Goal: Information Seeking & Learning: Understand process/instructions

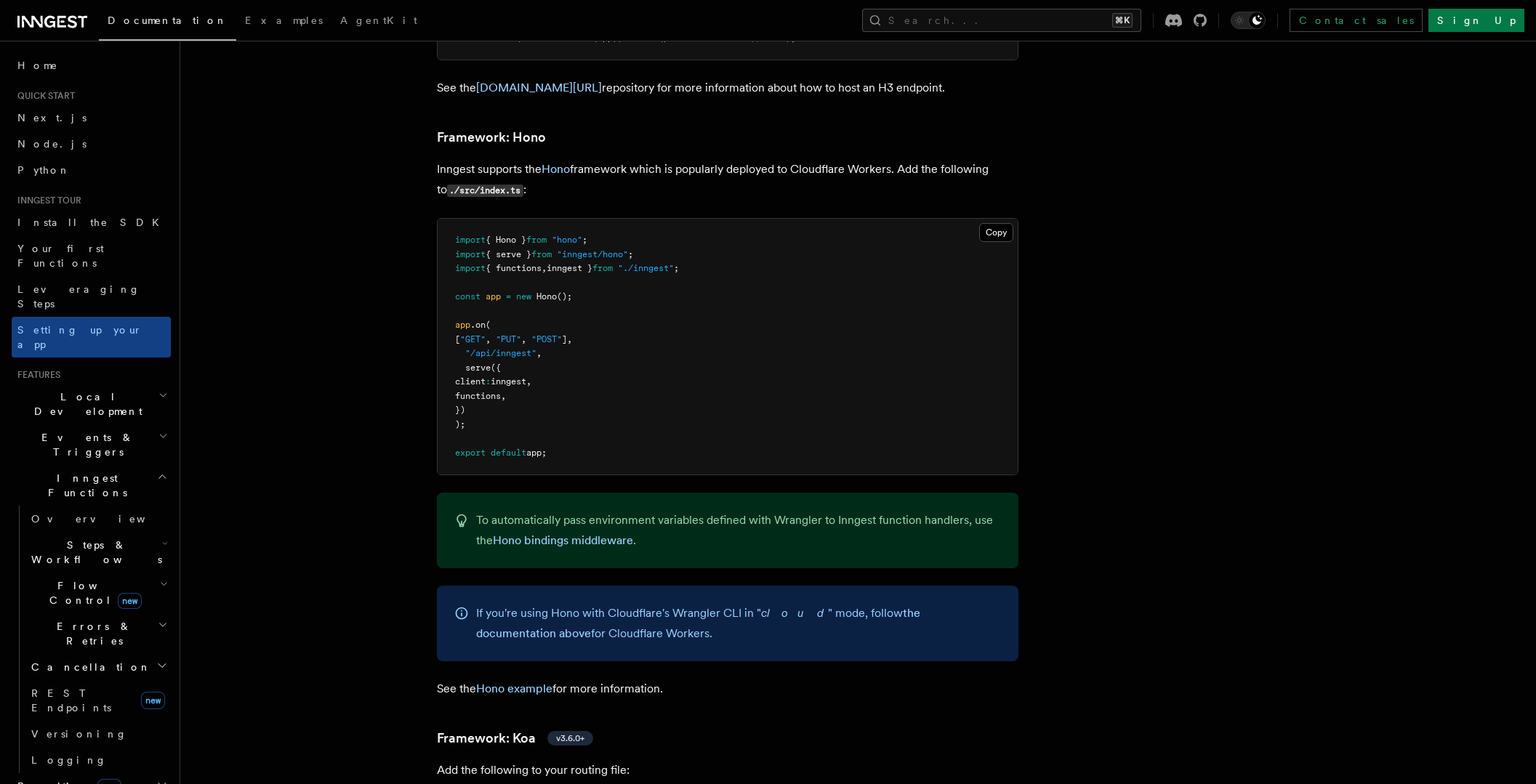
scroll to position [7618, 0]
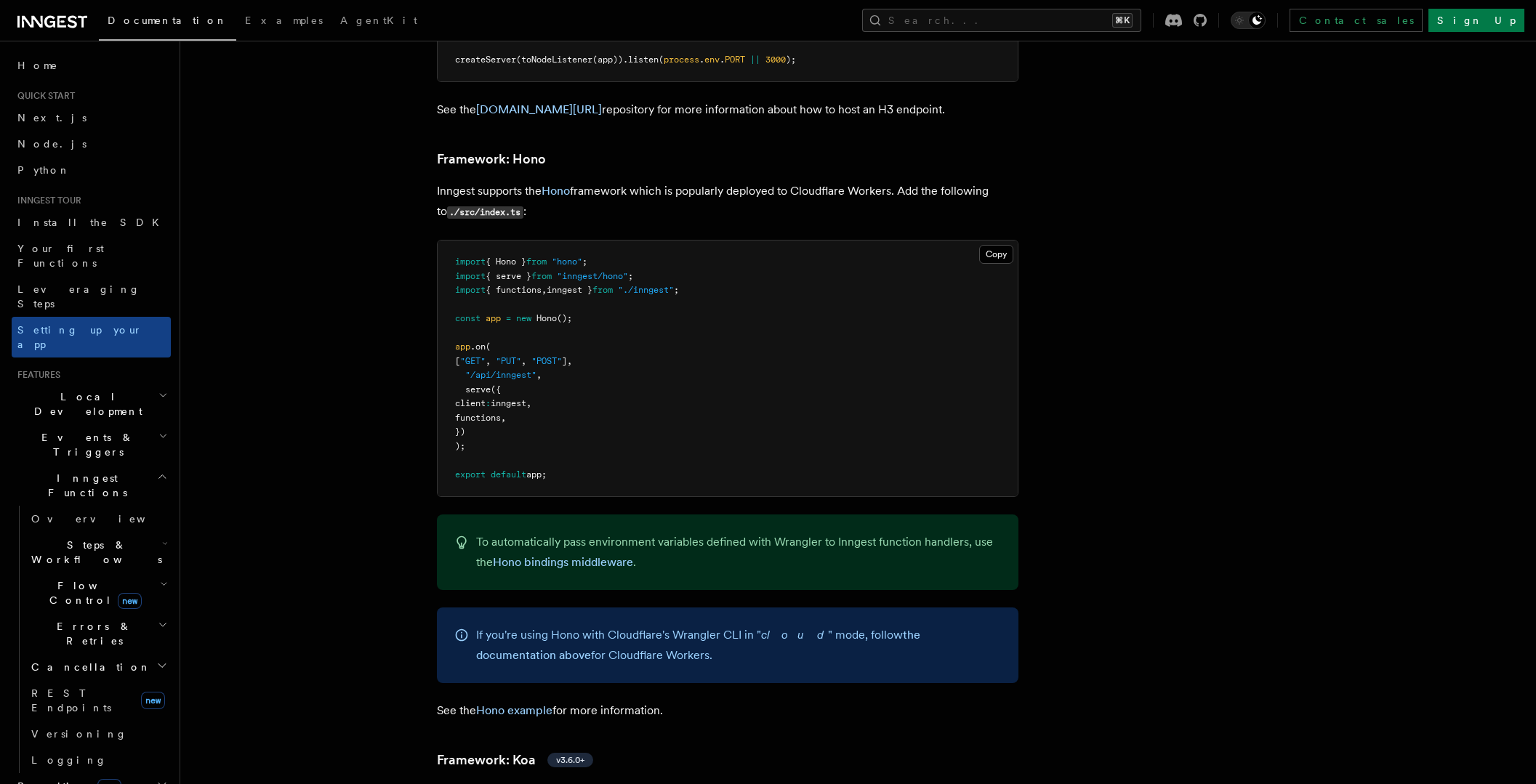
scroll to position [7618, 0]
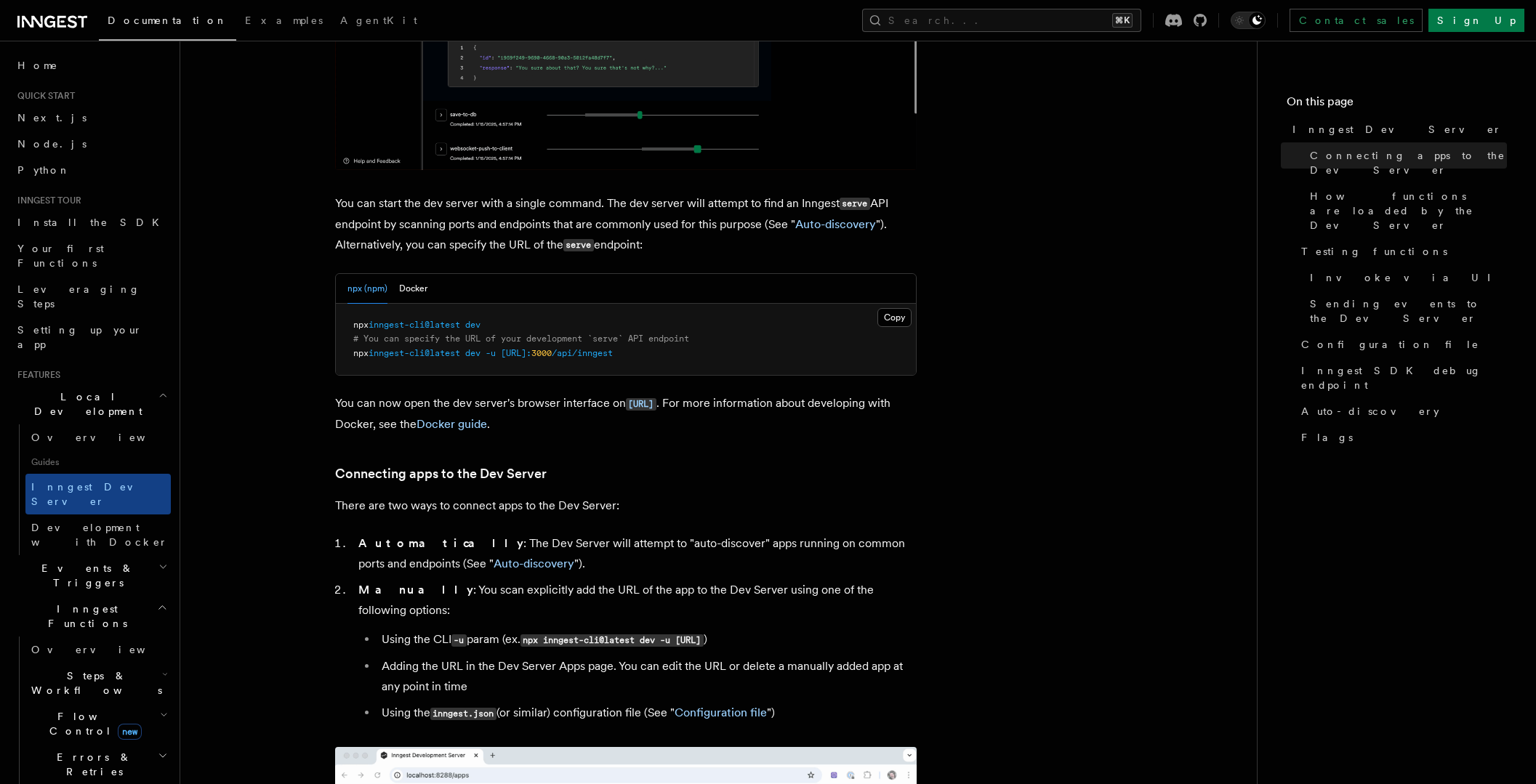
scroll to position [861, 0]
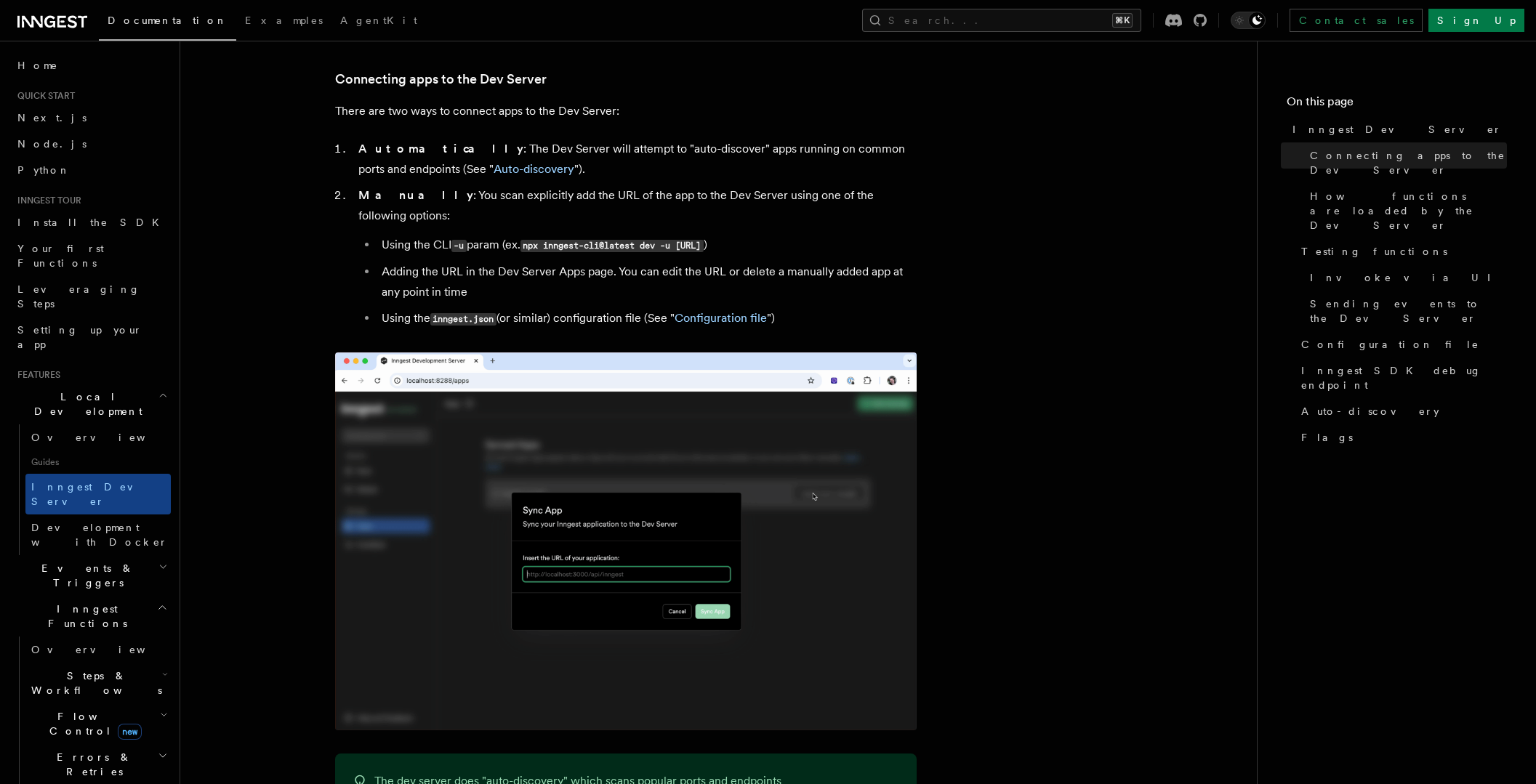
drag, startPoint x: 861, startPoint y: 225, endPoint x: 532, endPoint y: 229, distance: 329.0
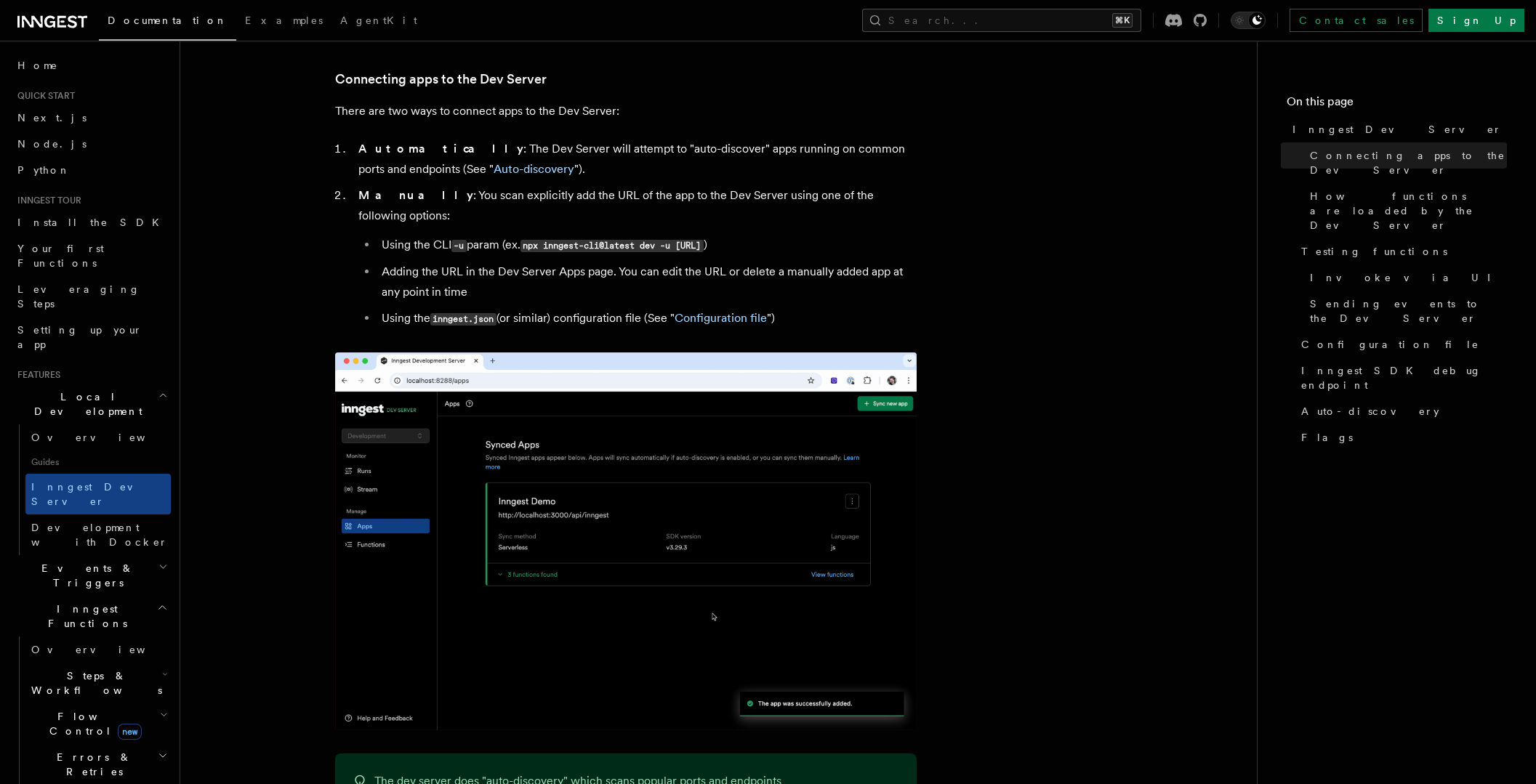
click at [532, 240] on code "npx inngest-cli@latest dev -u http://localhost:3000/api/inngest" at bounding box center [612, 246] width 183 height 12
copy code "npx inngest-cli@latest dev -u http://localhost:3000/api/inngest"
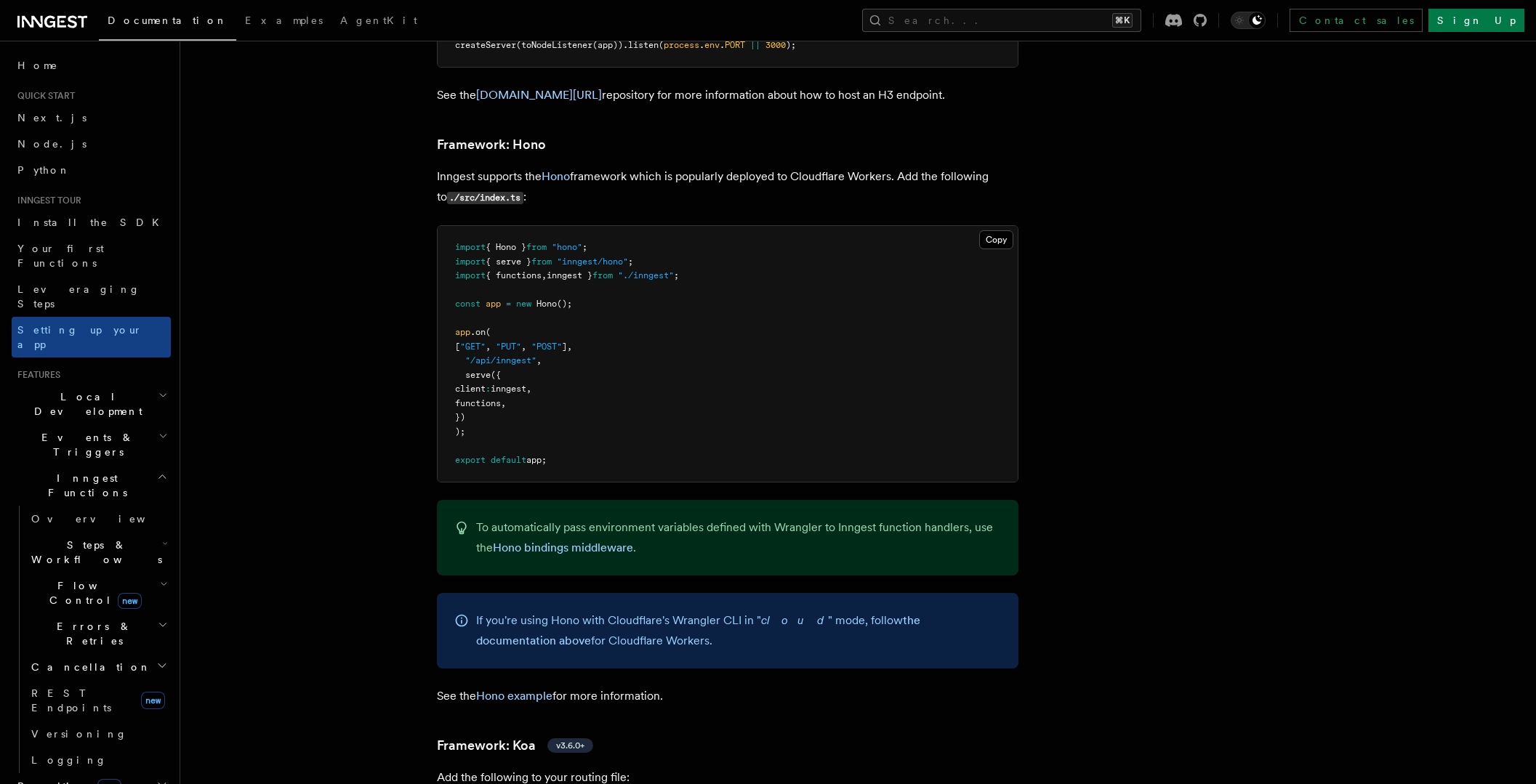
scroll to position [7618, 0]
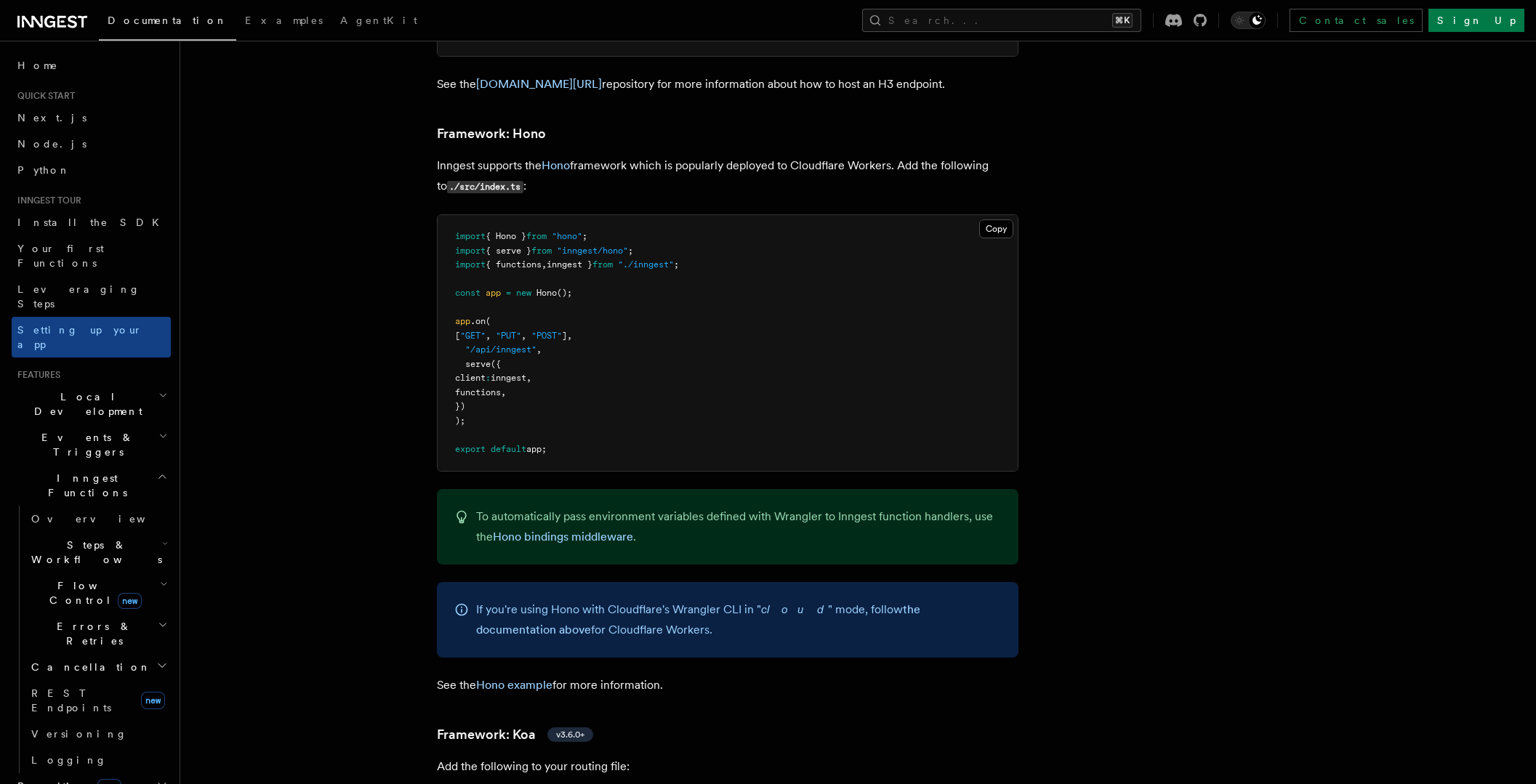
drag, startPoint x: 567, startPoint y: 388, endPoint x: 425, endPoint y: 160, distance: 268.6
copy code "import { Hono } from "hono" ; import { serve } from "inngest/hono" ; import { f…"
